Goal: Find contact information: Find contact information

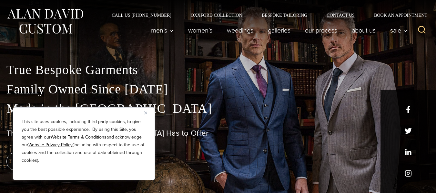
click at [348, 16] on link "Contact Us" at bounding box center [340, 15] width 47 height 5
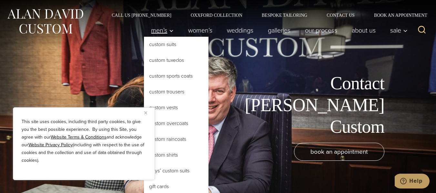
click at [163, 30] on span "Men’s" at bounding box center [162, 30] width 23 height 6
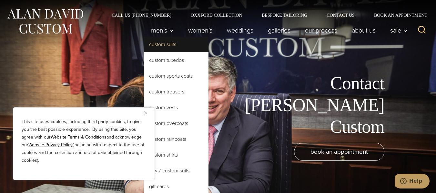
click at [165, 50] on link "Custom Suits" at bounding box center [176, 44] width 65 height 15
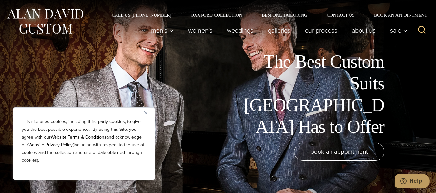
click at [342, 15] on link "Contact Us" at bounding box center [340, 15] width 47 height 5
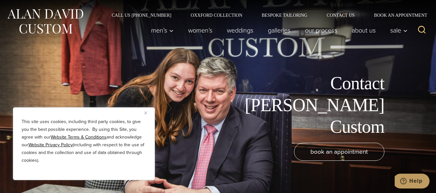
click at [144, 111] on div "This site uses cookies, including third party cookies, to give you the best pos…" at bounding box center [84, 143] width 142 height 73
click at [144, 113] on img "Close" at bounding box center [145, 113] width 3 height 3
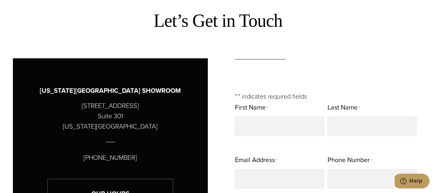
scroll to position [226, 0]
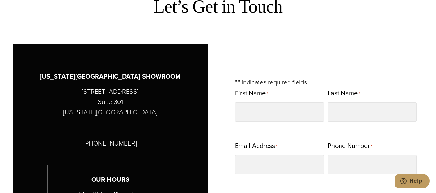
drag, startPoint x: 139, startPoint y: 139, endPoint x: 87, endPoint y: 144, distance: 52.5
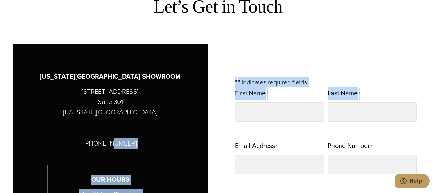
drag, startPoint x: 220, startPoint y: 139, endPoint x: 130, endPoint y: 143, distance: 89.4
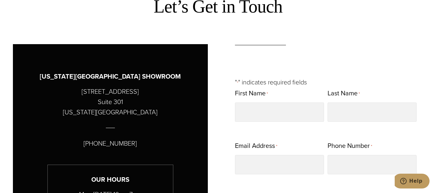
drag, startPoint x: 207, startPoint y: 138, endPoint x: 214, endPoint y: 142, distance: 7.8
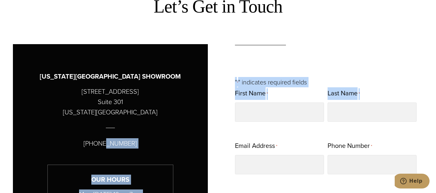
drag, startPoint x: 212, startPoint y: 140, endPoint x: 200, endPoint y: 135, distance: 12.7
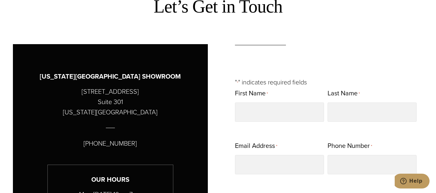
drag, startPoint x: 2, startPoint y: 137, endPoint x: 136, endPoint y: 147, distance: 134.9
copy div "(212) 227 4040"
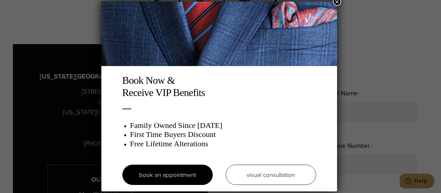
drag, startPoint x: 370, startPoint y: 58, endPoint x: 367, endPoint y: 48, distance: 11.1
click at [371, 58] on div "Book Now & Receive VIP Benefits Family Owned Since 1913 First Time Buyers Disco…" at bounding box center [220, 96] width 441 height 193
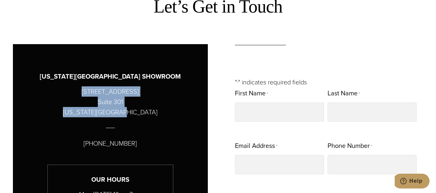
drag, startPoint x: 79, startPoint y: 90, endPoint x: 141, endPoint y: 110, distance: 65.0
copy p "515 Madison Avenue Suite 301 New York, NY 10022"
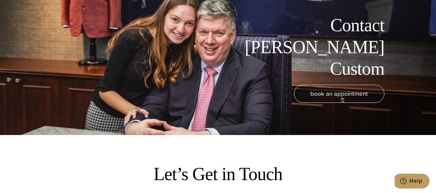
scroll to position [0, 0]
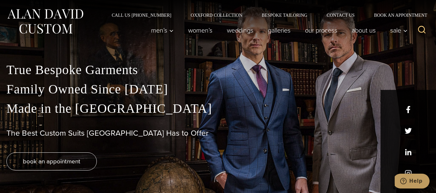
click at [408, 111] on p "True Bespoke Garments Family Owned Since 1913 Made in the United States" at bounding box center [217, 89] width 423 height 58
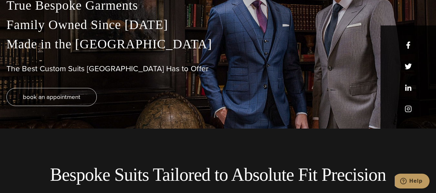
click at [407, 46] on p "True Bespoke Garments Family Owned Since 1913 Made in the United States" at bounding box center [217, 25] width 423 height 58
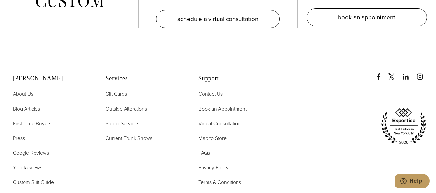
scroll to position [3103, 0]
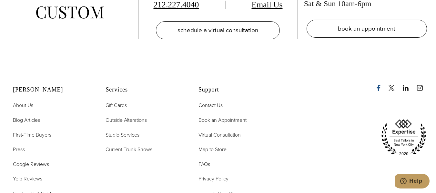
click at [381, 85] on icon "Facebook" at bounding box center [378, 88] width 6 height 6
